Goal: Information Seeking & Learning: Check status

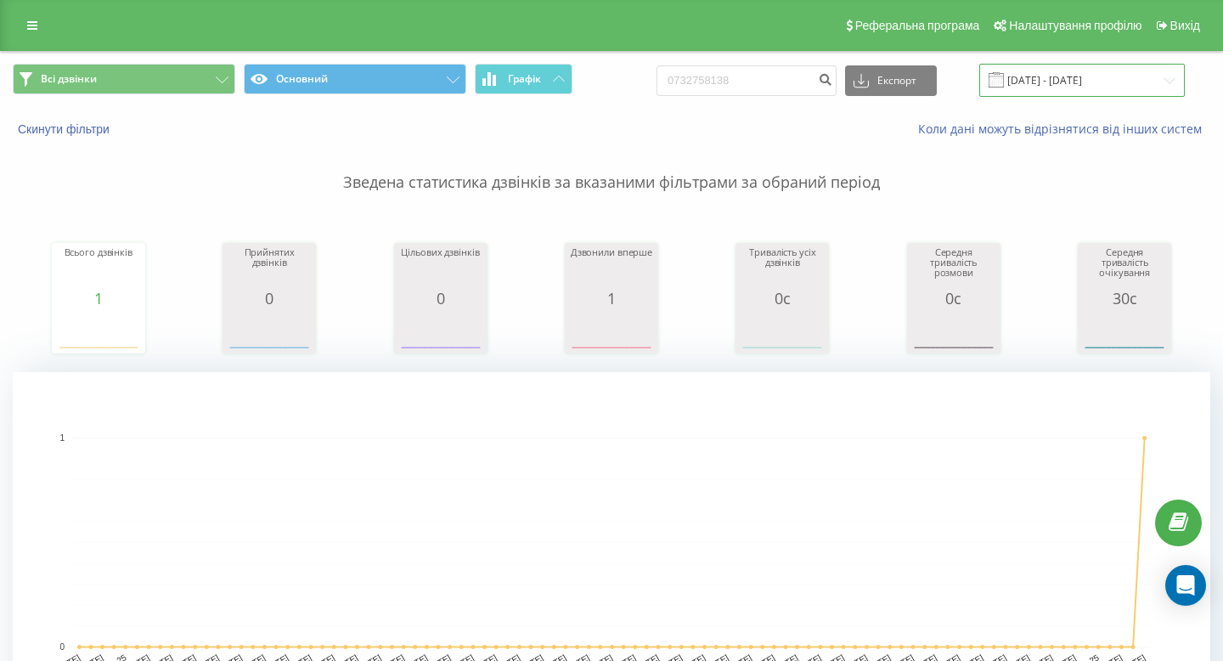
click at [1131, 76] on input "[DATE] - [DATE]" at bounding box center [1082, 80] width 206 height 33
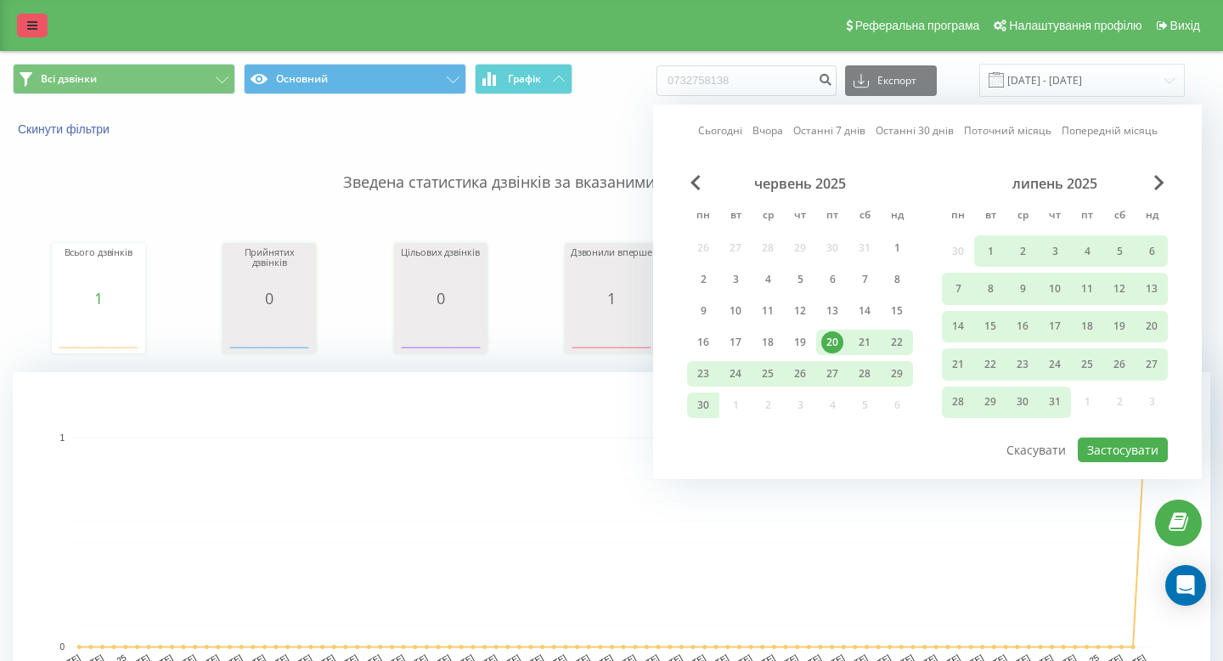
click at [29, 29] on icon at bounding box center [32, 26] width 10 height 12
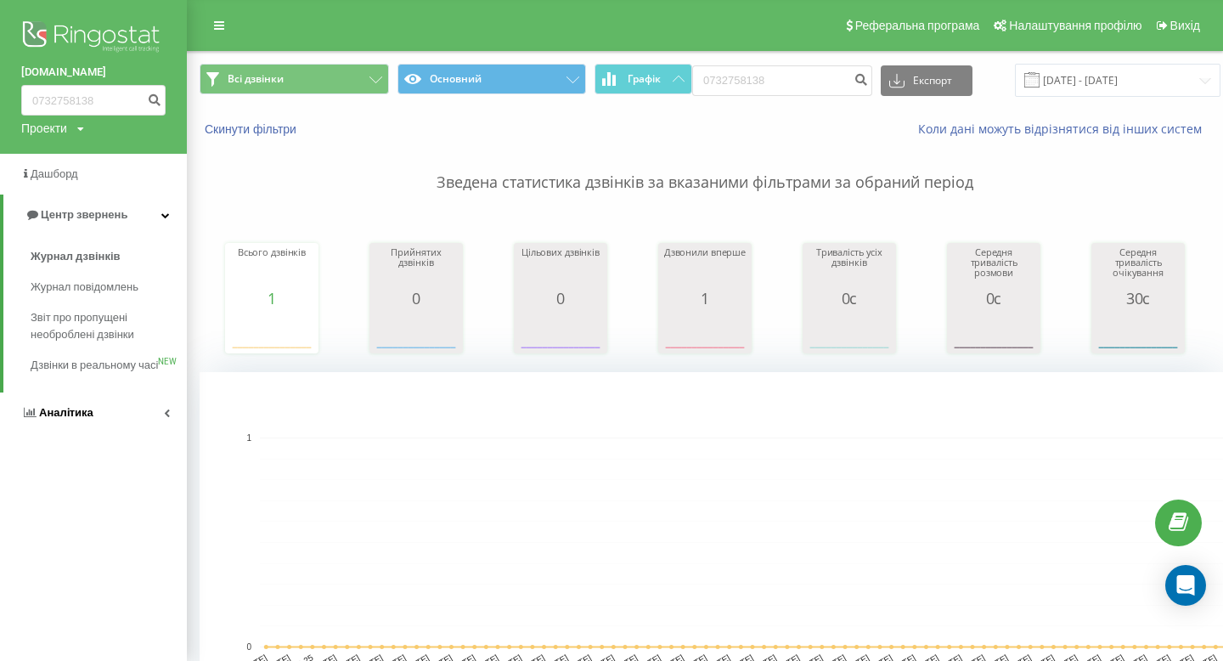
click at [77, 433] on link "Аналiтика" at bounding box center [93, 412] width 187 height 41
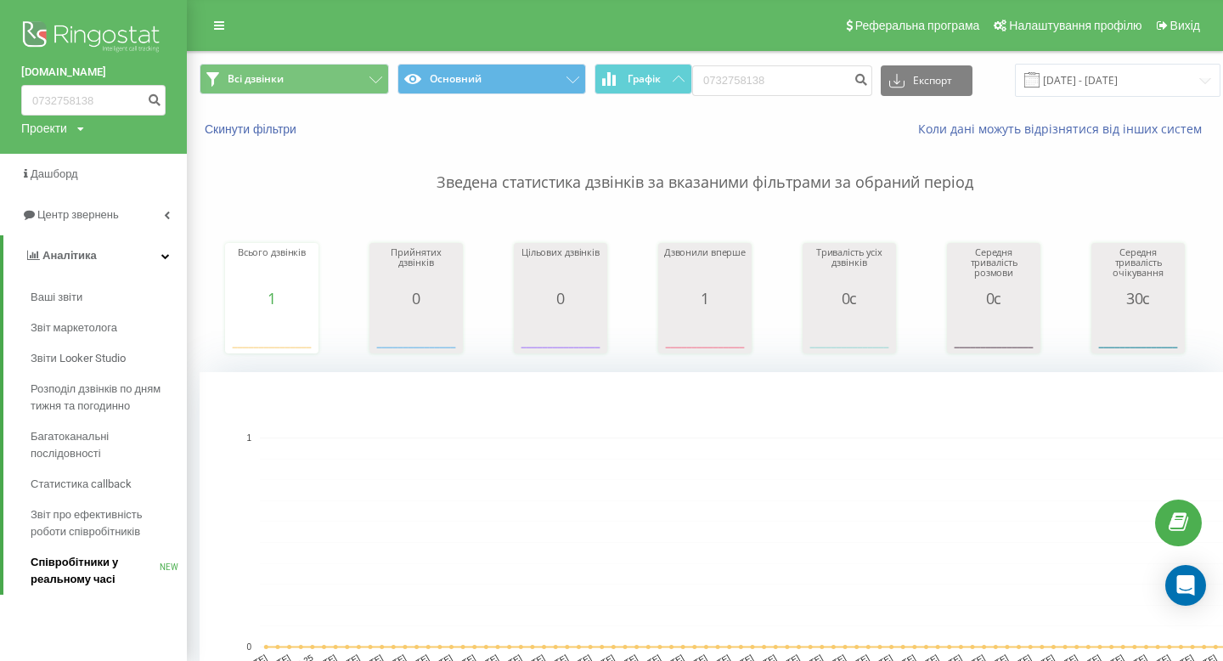
click at [83, 578] on span "Співробітники у реальному часі" at bounding box center [95, 571] width 129 height 34
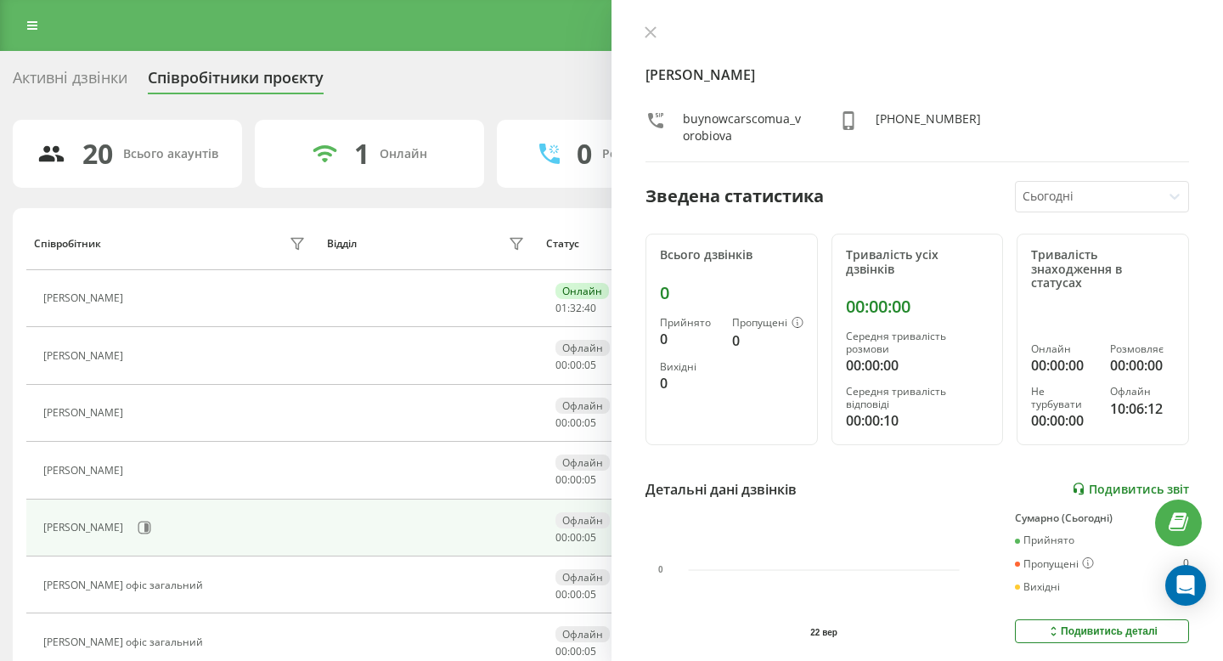
click at [1120, 482] on link "Подивитись звіт" at bounding box center [1130, 489] width 117 height 14
click at [25, 14] on link at bounding box center [32, 26] width 31 height 24
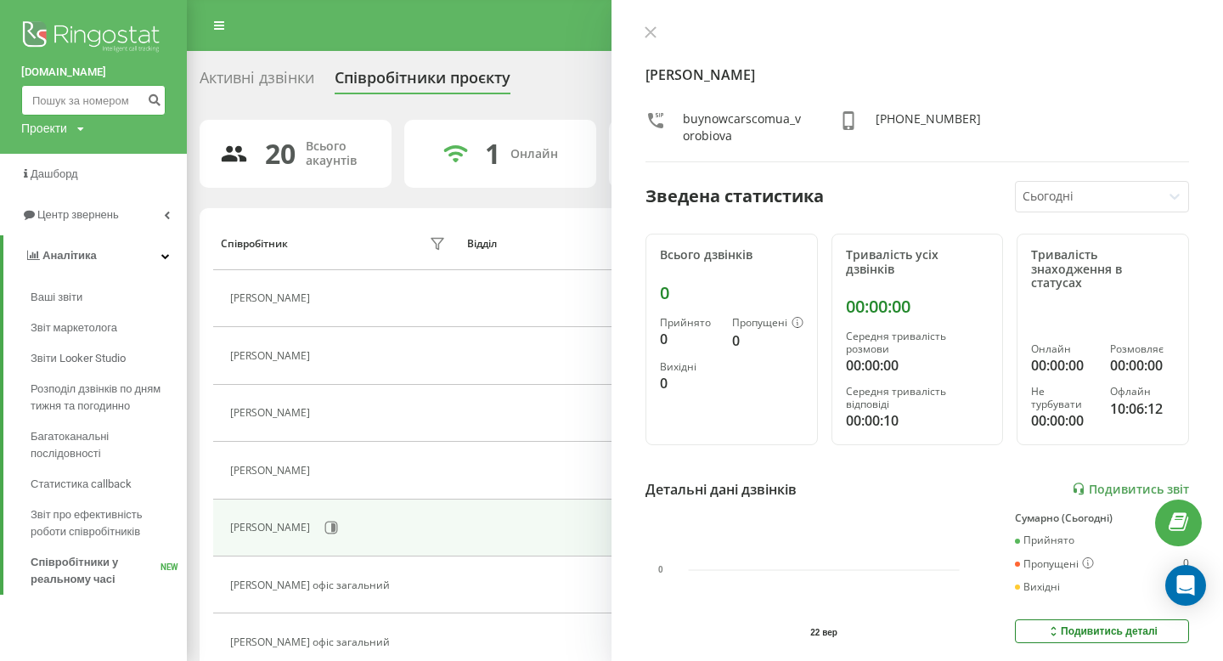
click at [116, 99] on input at bounding box center [93, 100] width 144 height 31
paste input "0685137009"
type input "0685137009"
click at [155, 98] on icon "submit" at bounding box center [154, 98] width 14 height 10
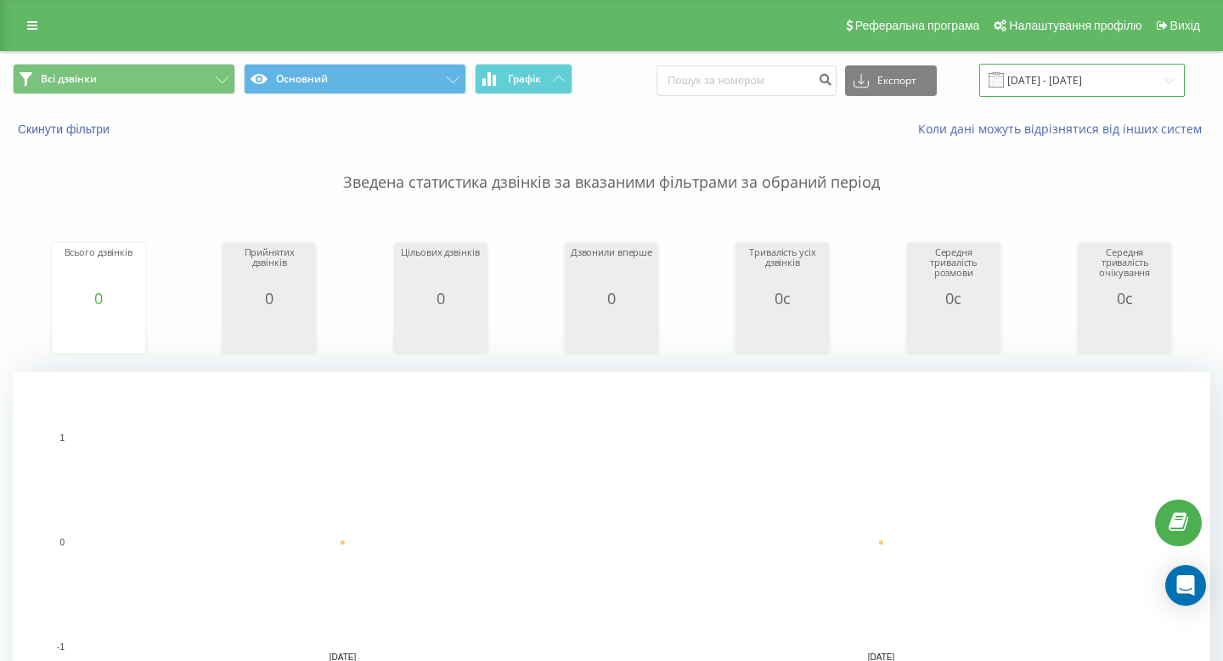
click at [1054, 89] on input "22.09.2025 - 22.09.2025" at bounding box center [1082, 80] width 206 height 33
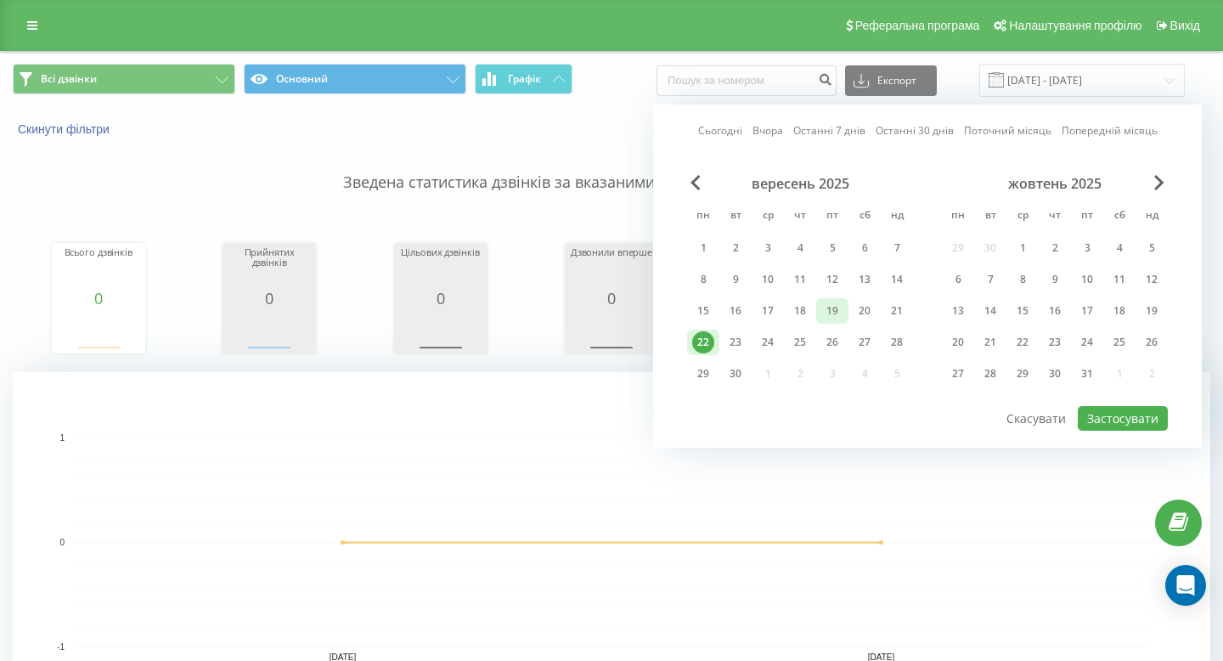
click at [842, 308] on div "19" at bounding box center [832, 311] width 22 height 22
click at [1118, 417] on button "Застосувати" at bounding box center [1123, 418] width 90 height 25
type input "19.09.2025 - 19.09.2025"
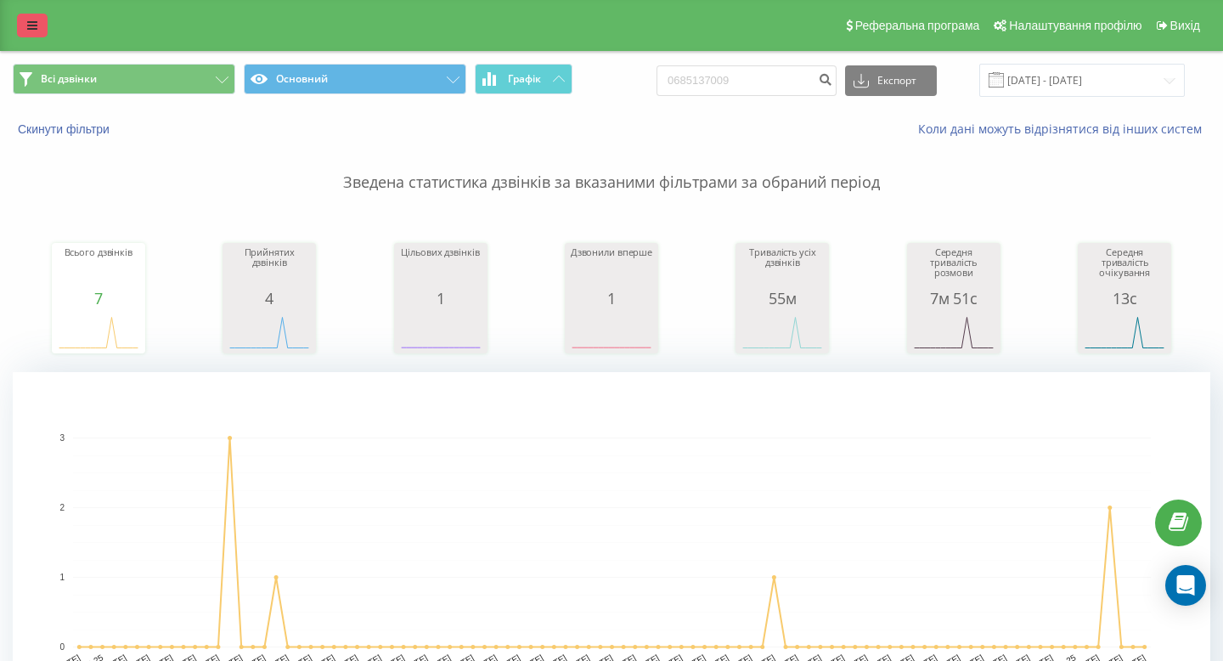
click at [29, 31] on icon at bounding box center [32, 26] width 10 height 12
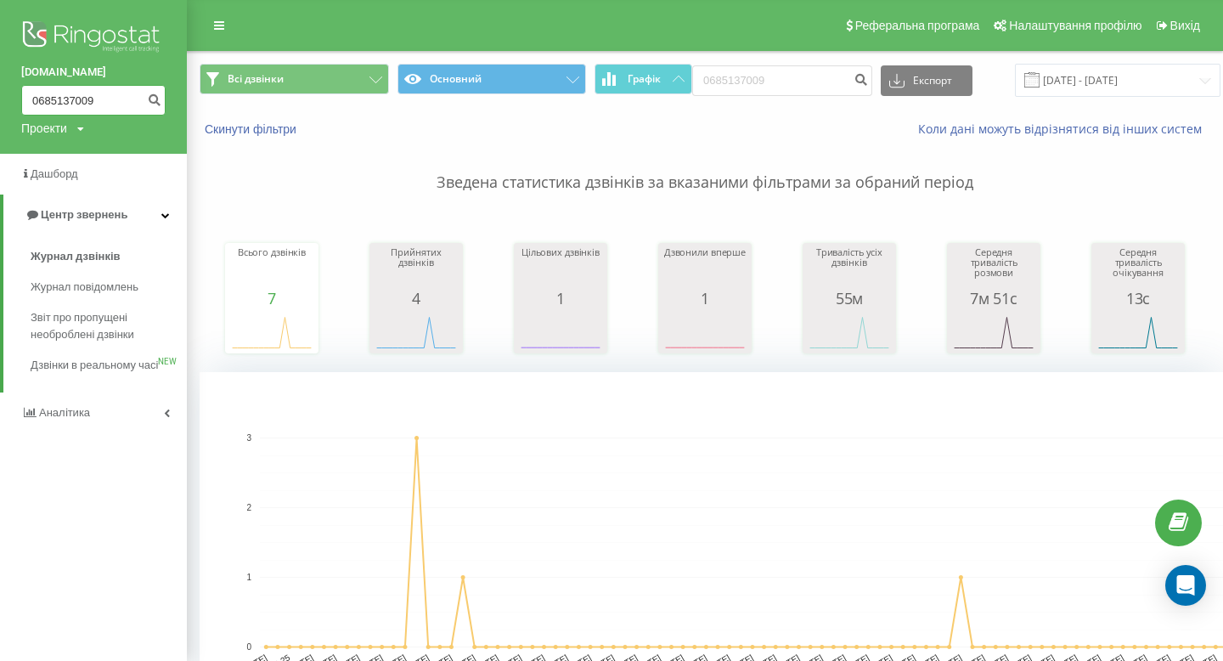
click at [60, 96] on input "0685137009" at bounding box center [93, 100] width 144 height 31
paste input "950684484"
type input "0950684484"
click at [151, 99] on icon "submit" at bounding box center [154, 98] width 14 height 10
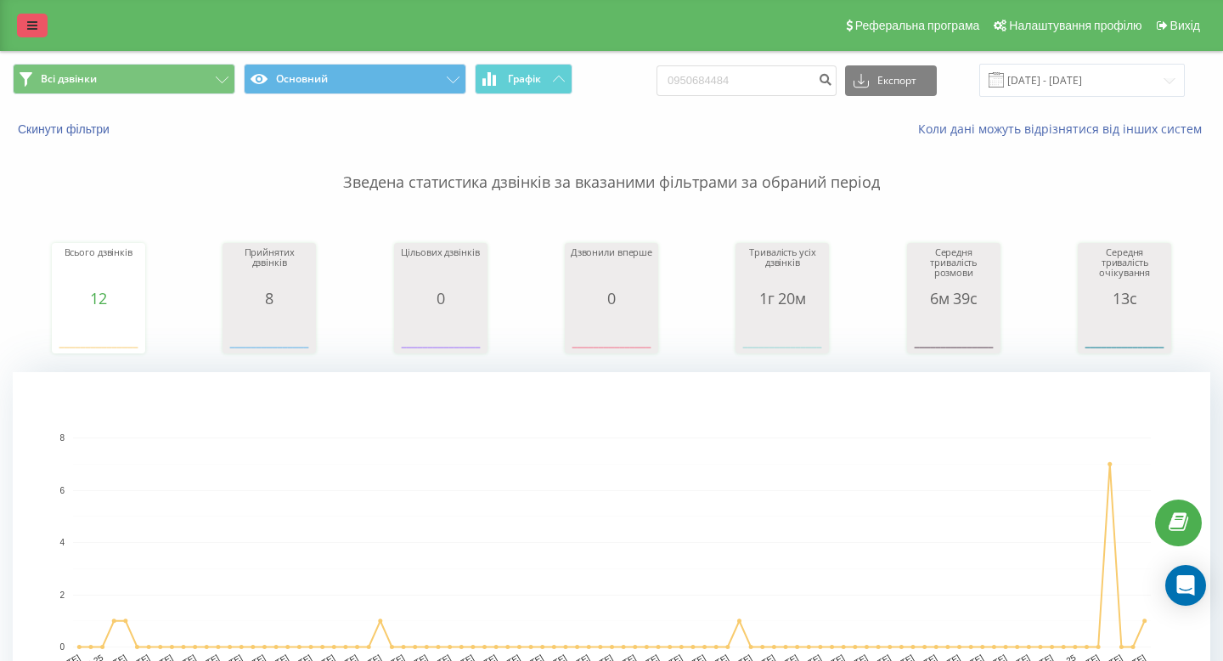
click at [30, 21] on icon at bounding box center [32, 26] width 10 height 12
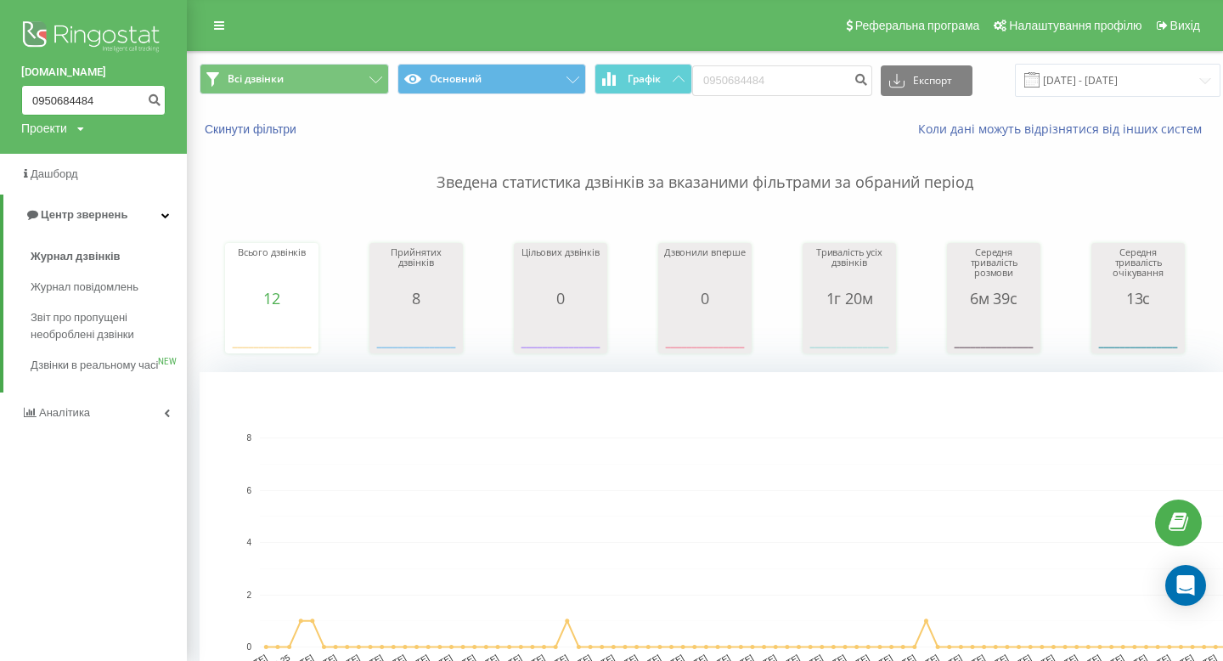
click at [69, 97] on input "0950684484" at bounding box center [93, 100] width 144 height 31
paste input "738570771"
type input "0738570771"
click at [154, 99] on icon "submit" at bounding box center [154, 98] width 14 height 10
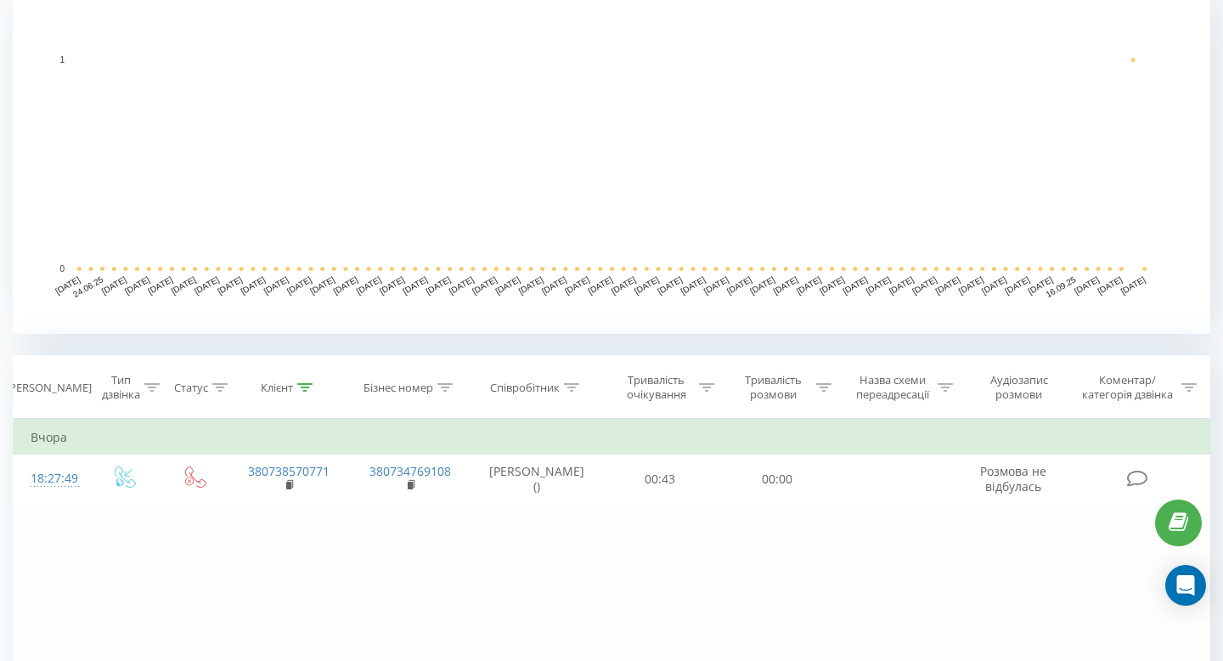
scroll to position [582, 0]
